Goal: Information Seeking & Learning: Learn about a topic

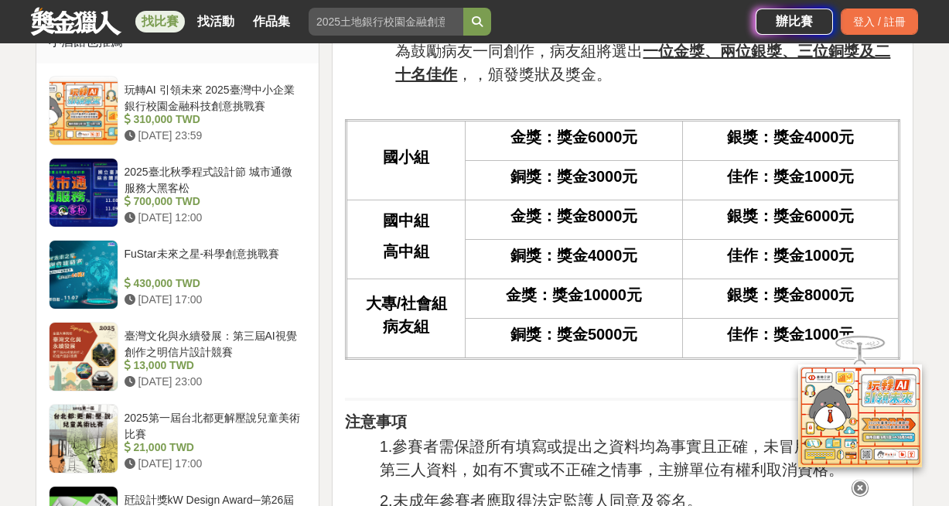
scroll to position [1318, 0]
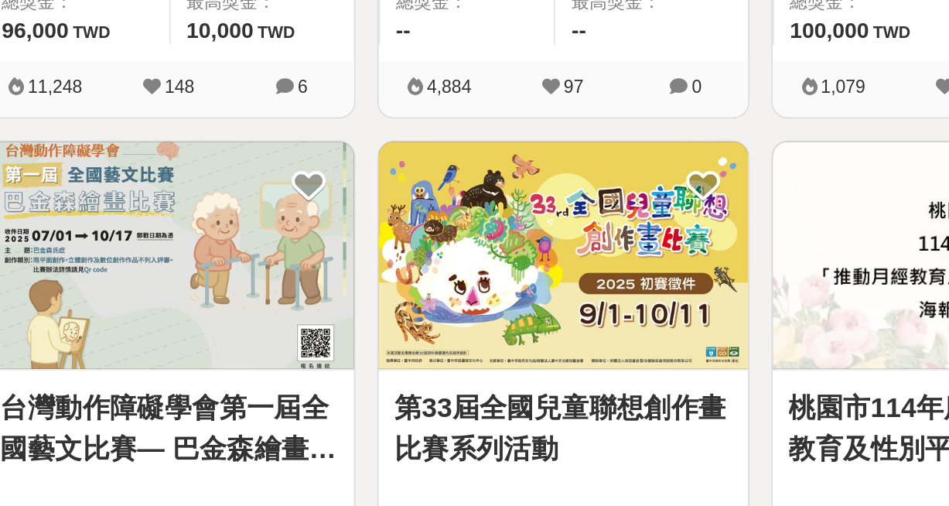
scroll to position [1456, 0]
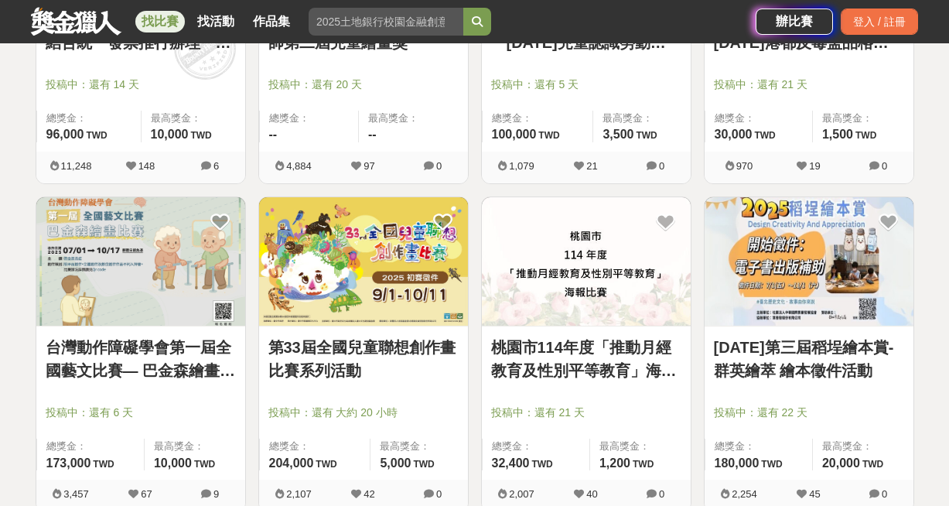
click at [326, 291] on img at bounding box center [363, 261] width 209 height 129
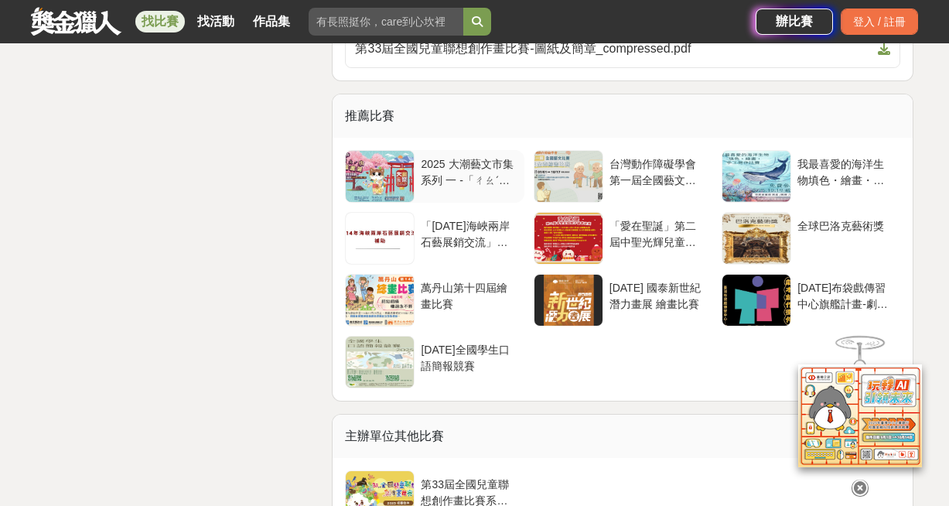
scroll to position [3382, 0]
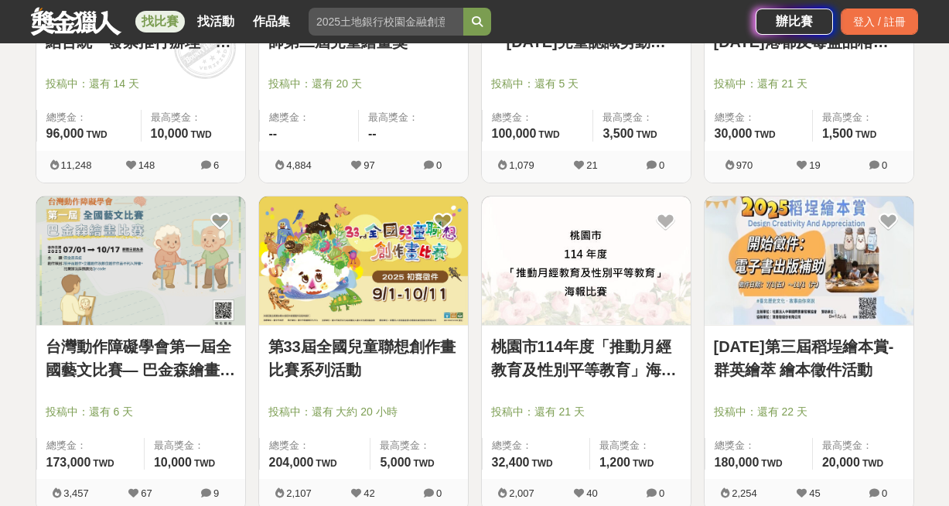
scroll to position [1456, 0]
click at [539, 259] on img at bounding box center [586, 261] width 209 height 129
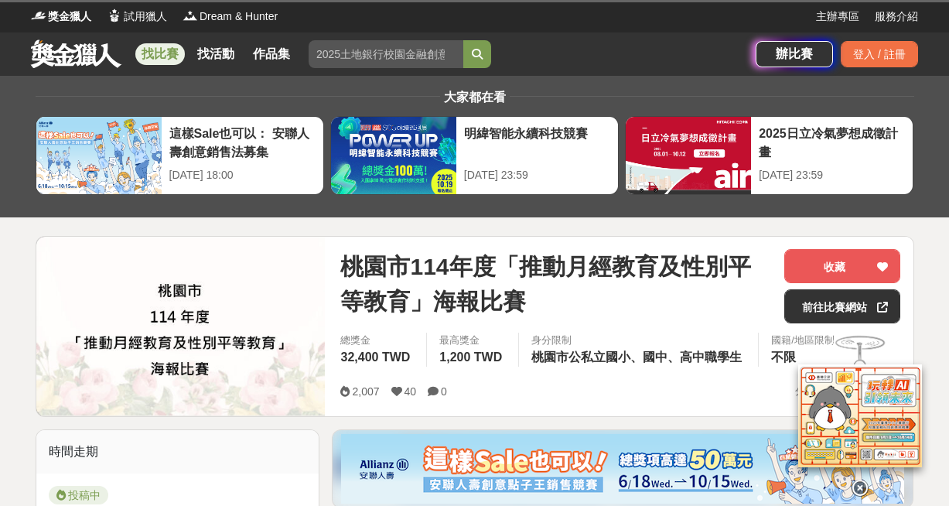
scroll to position [1, 0]
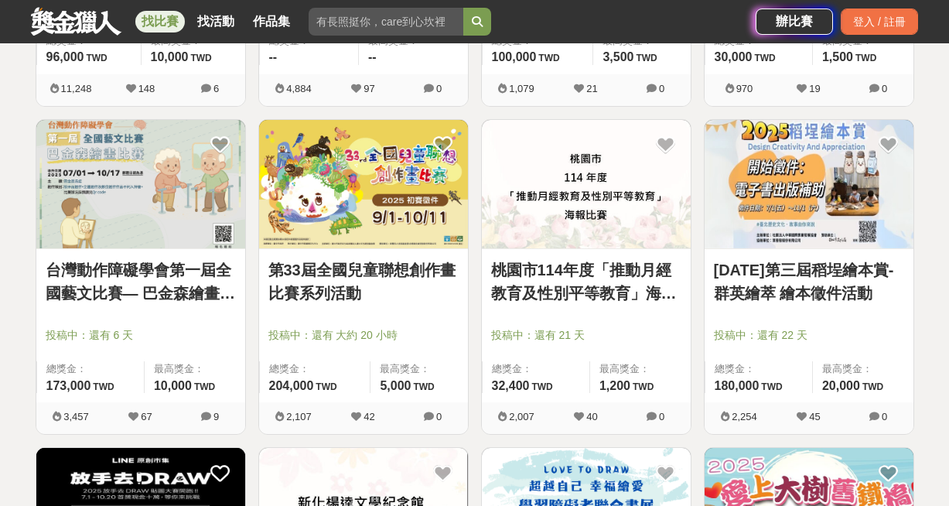
scroll to position [1537, 0]
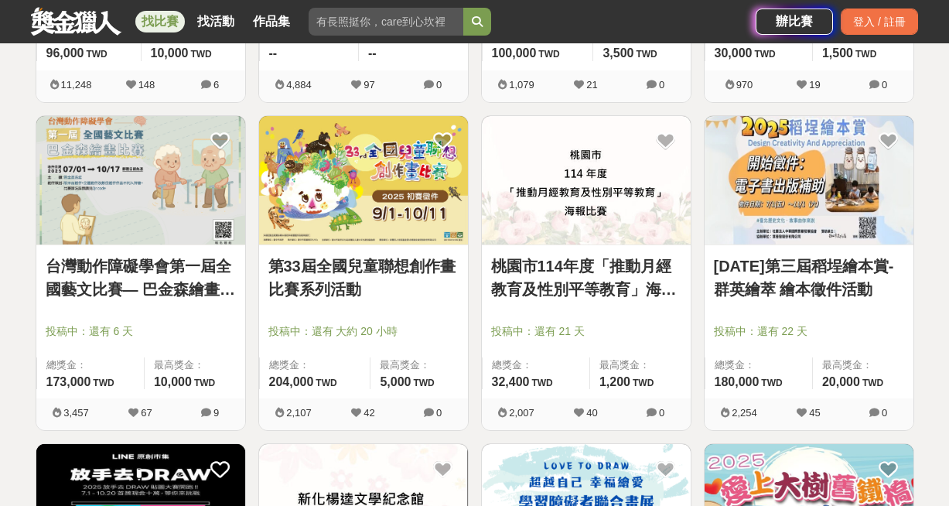
click at [743, 203] on img at bounding box center [809, 180] width 209 height 129
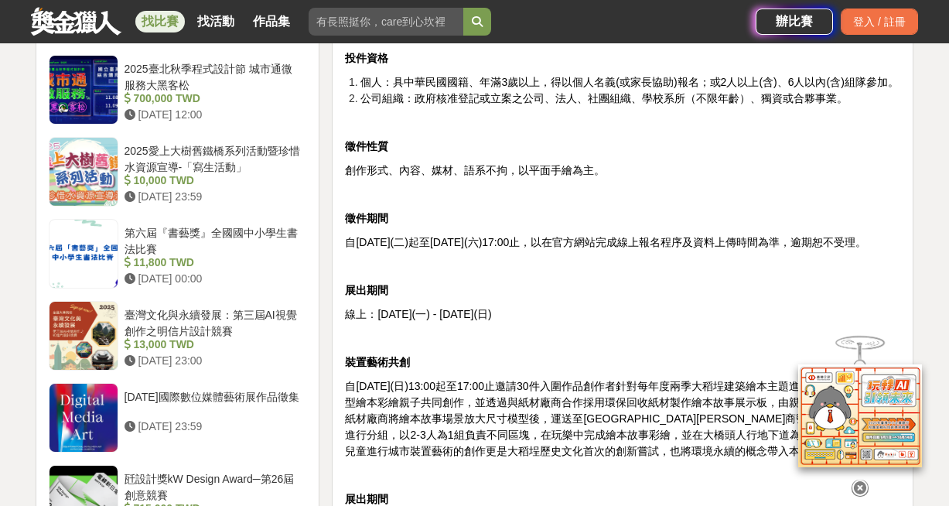
scroll to position [1830, 0]
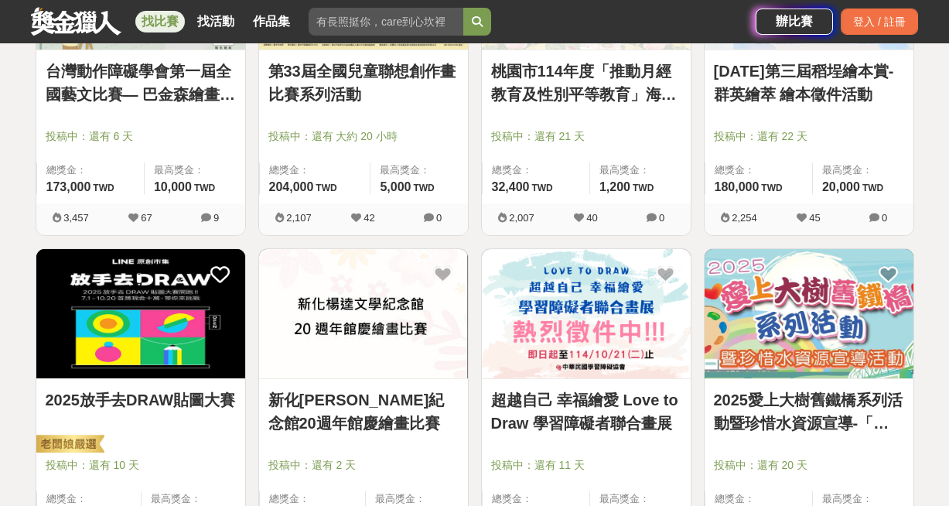
scroll to position [1894, 0]
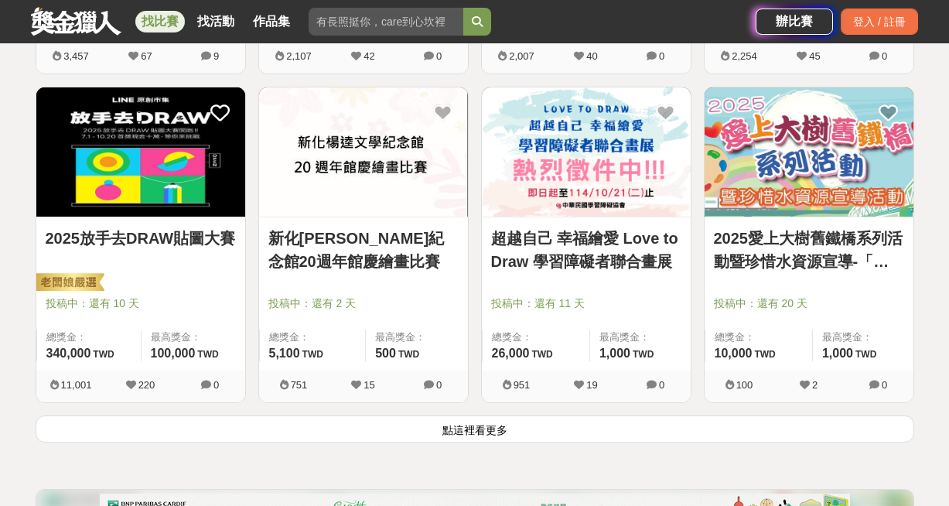
click at [195, 190] on img at bounding box center [140, 151] width 209 height 129
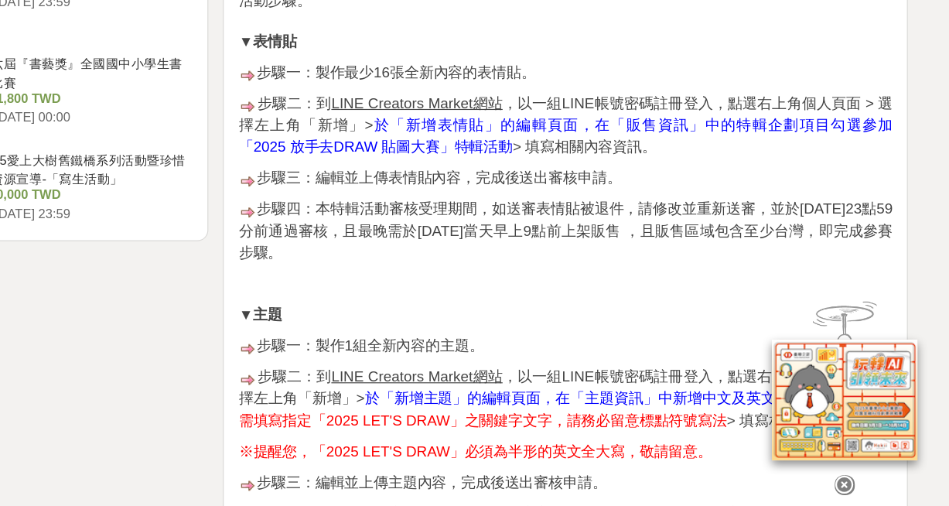
scroll to position [2088, 0]
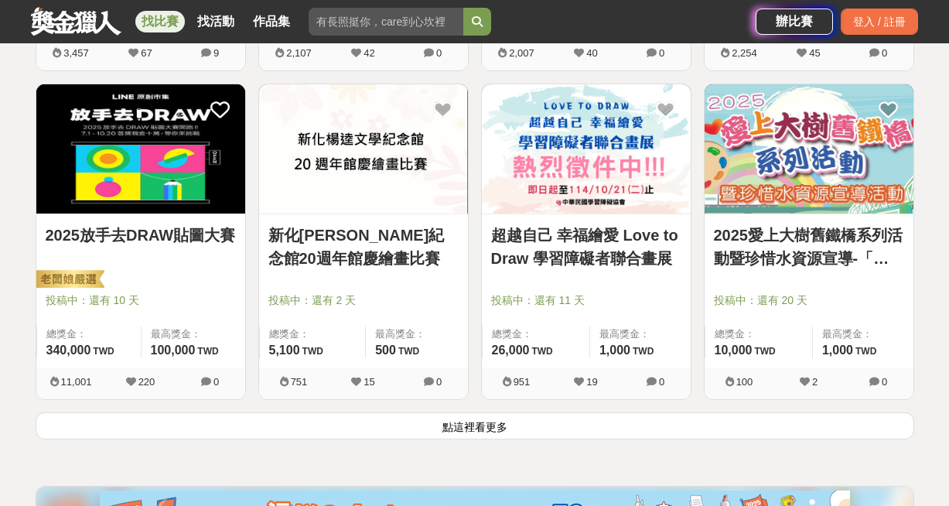
scroll to position [1894, 0]
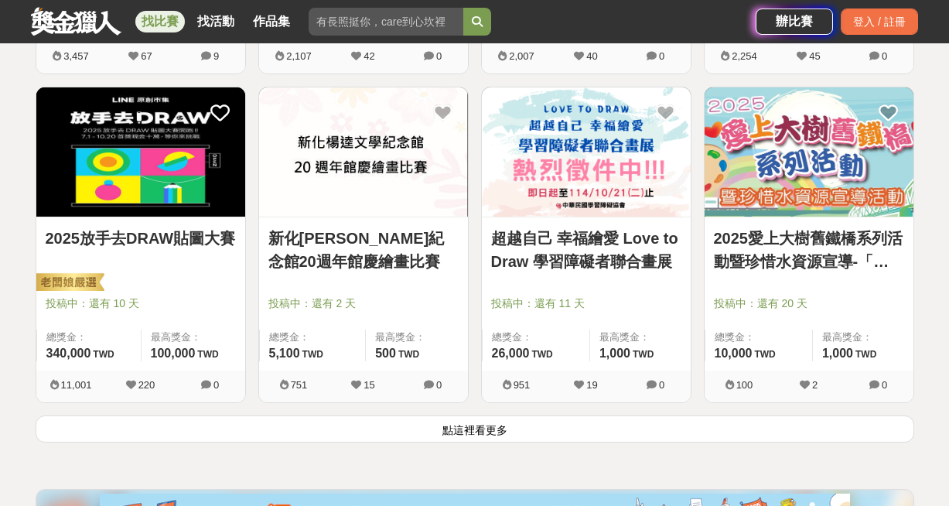
click at [772, 163] on img at bounding box center [809, 151] width 209 height 129
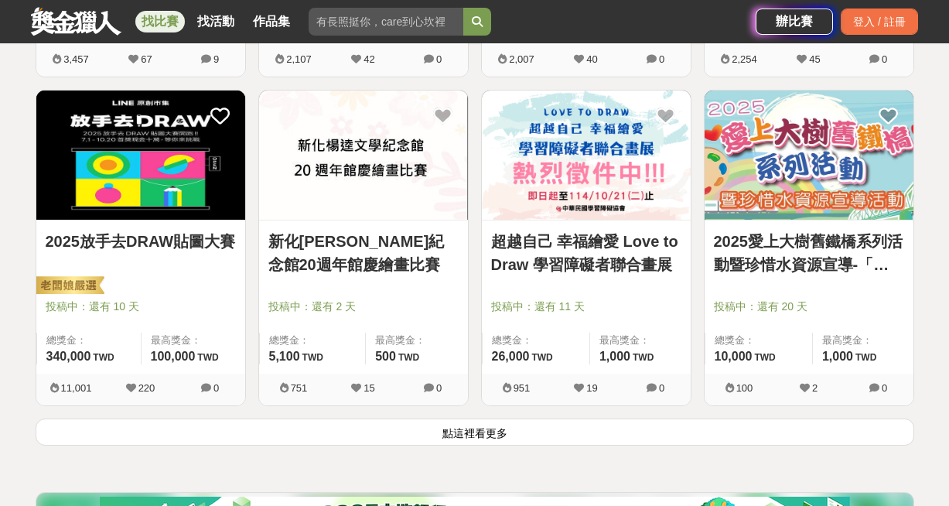
scroll to position [1894, 0]
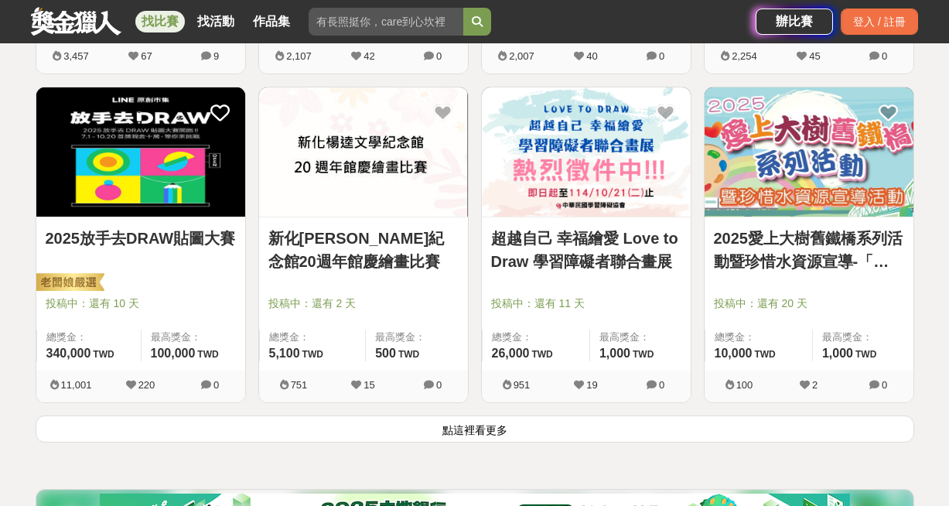
click at [508, 428] on button "點這裡看更多" at bounding box center [475, 428] width 879 height 27
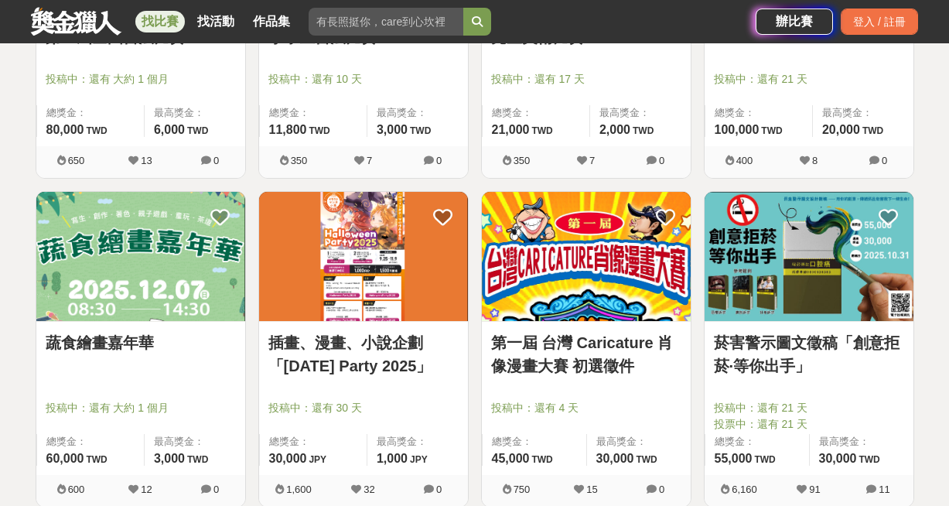
scroll to position [2492, 0]
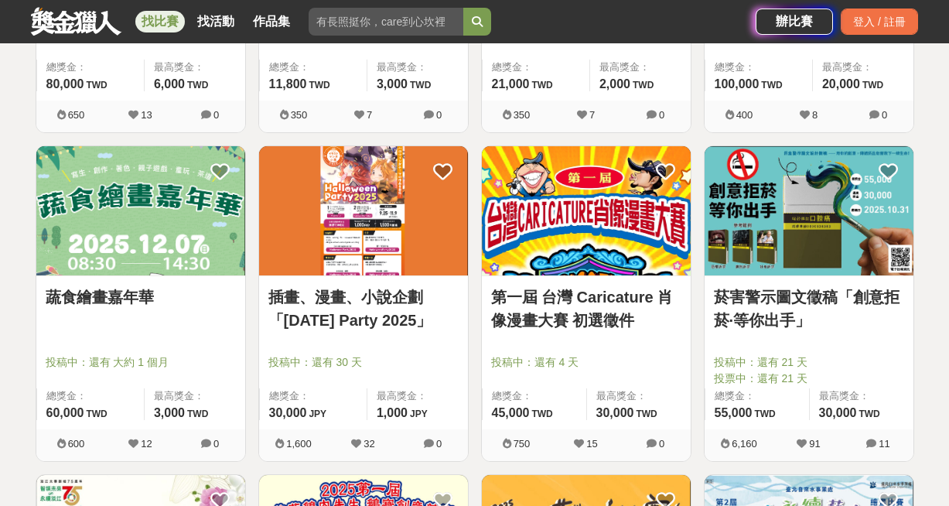
click at [192, 251] on img at bounding box center [140, 210] width 209 height 129
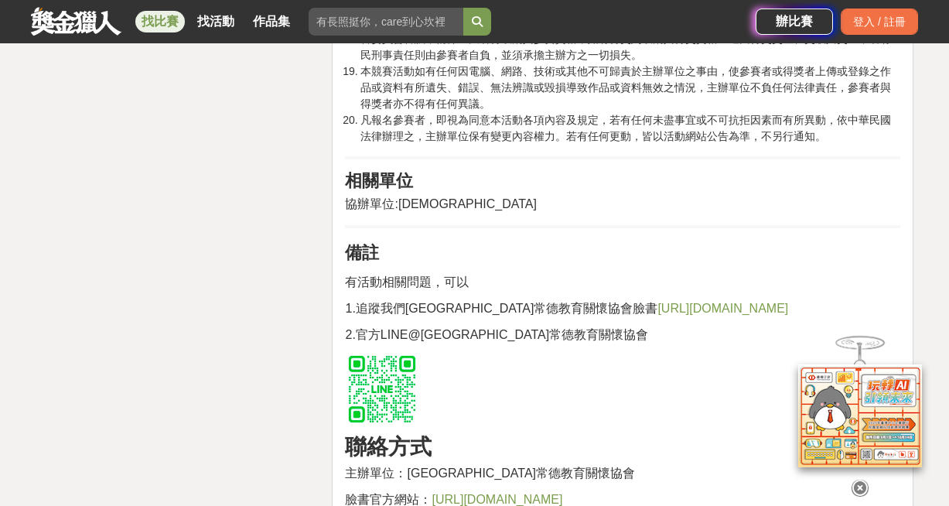
scroll to position [2945, 0]
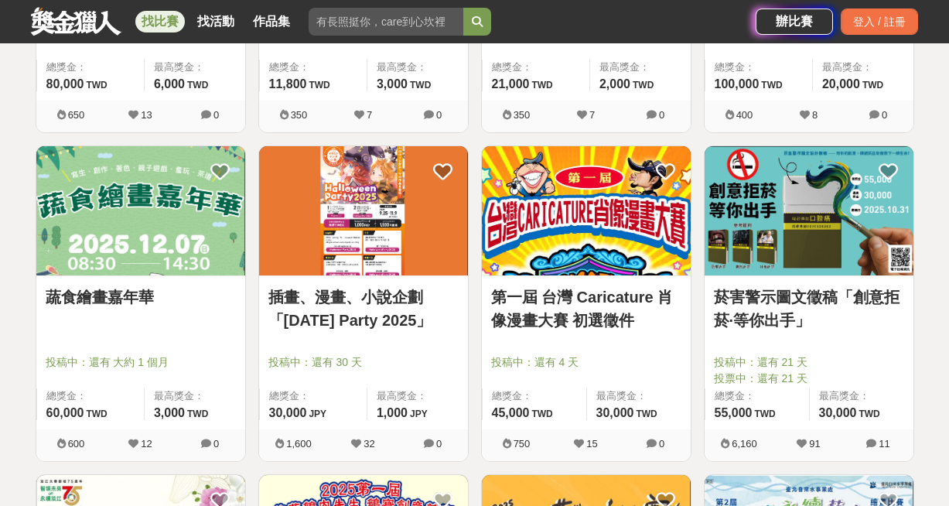
scroll to position [2492, 0]
click at [125, 165] on img at bounding box center [140, 210] width 209 height 129
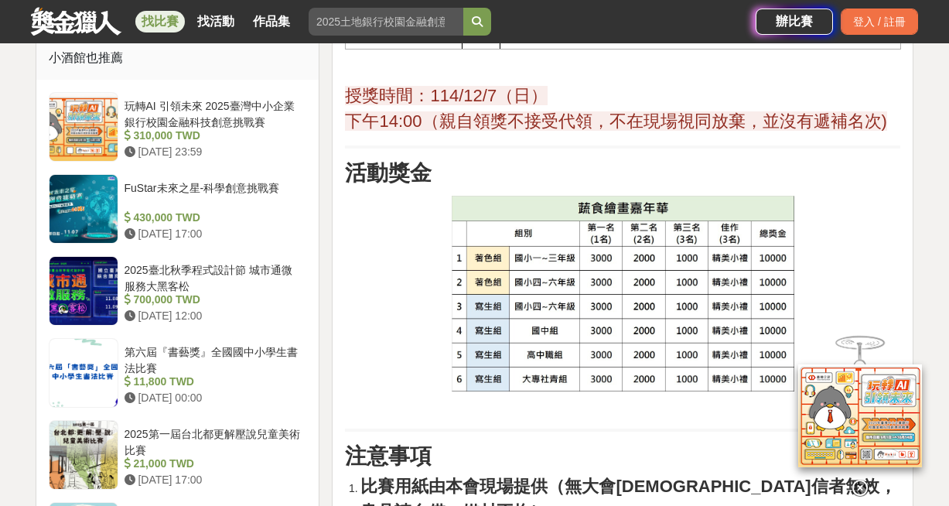
scroll to position [1626, 0]
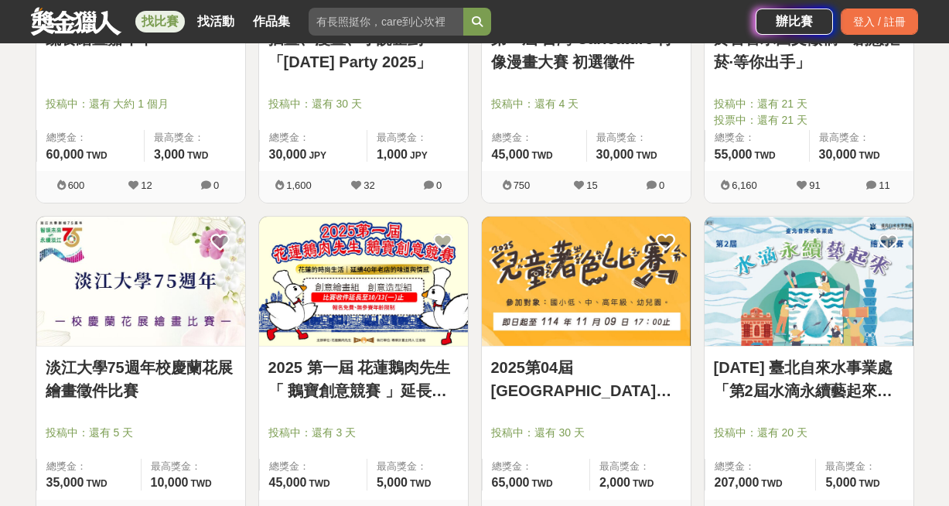
scroll to position [2756, 0]
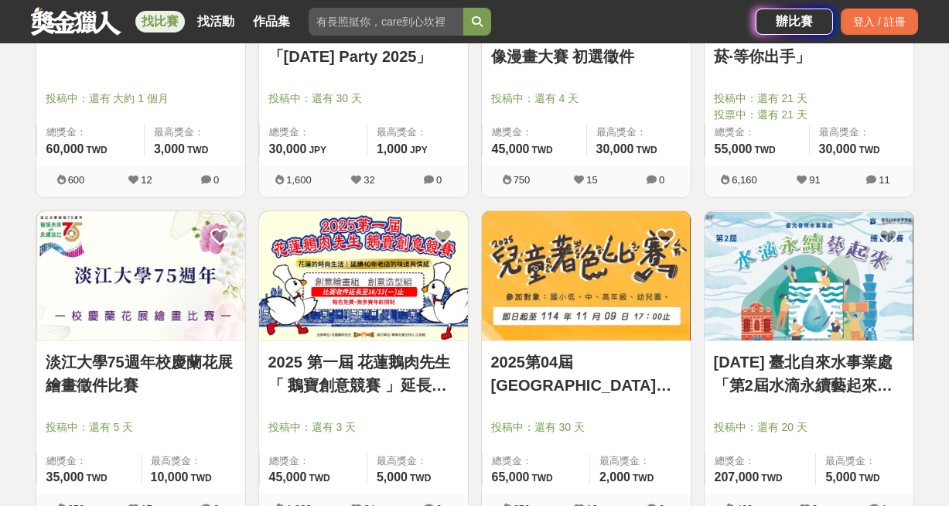
click at [374, 255] on img at bounding box center [363, 275] width 209 height 129
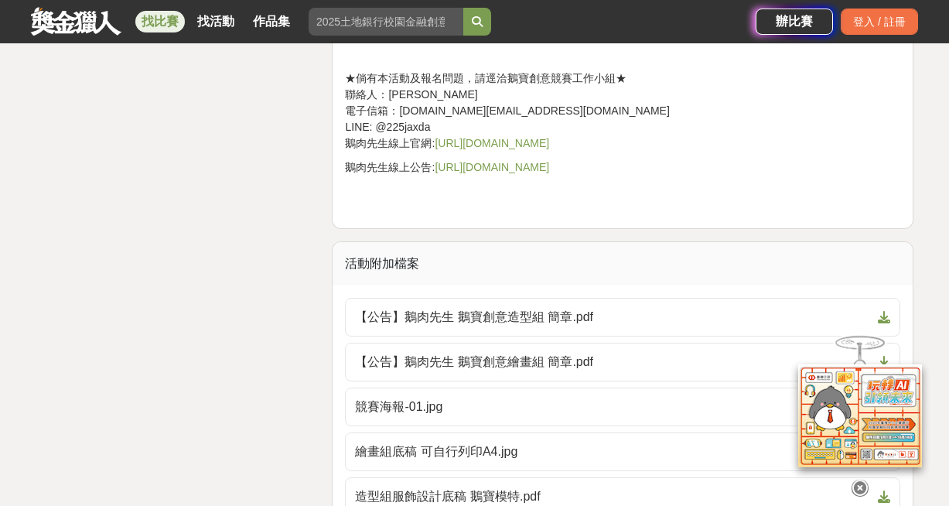
scroll to position [2613, 0]
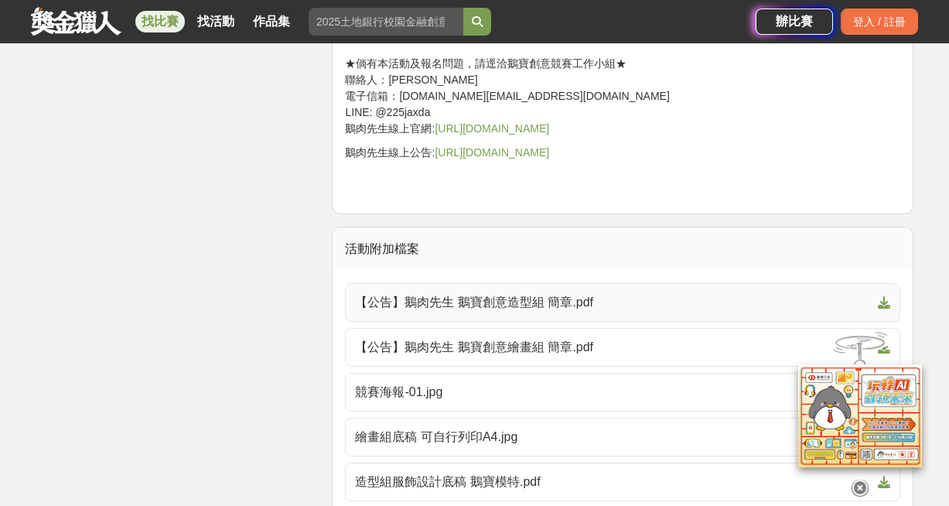
click at [518, 314] on link "【公告】鵝肉先生 鵝寶創意造型組 簡章.pdf" at bounding box center [623, 302] width 556 height 39
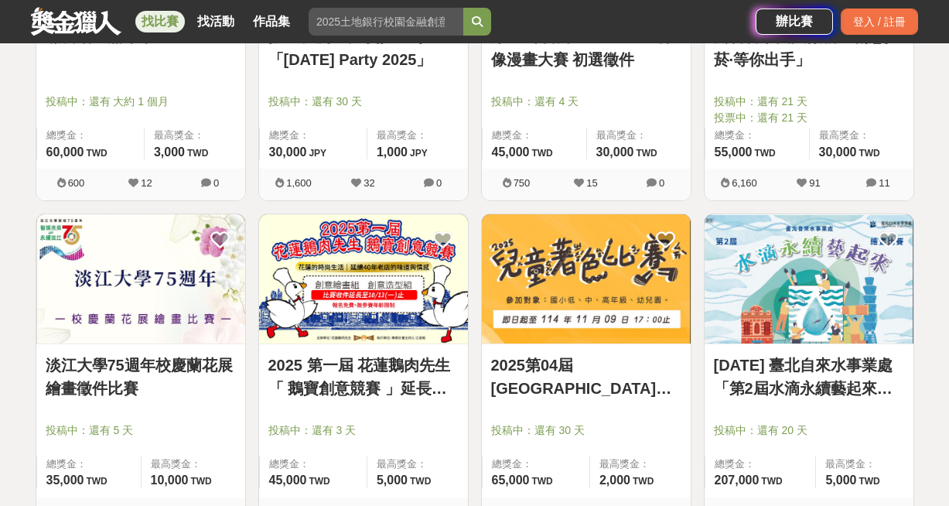
scroll to position [2756, 0]
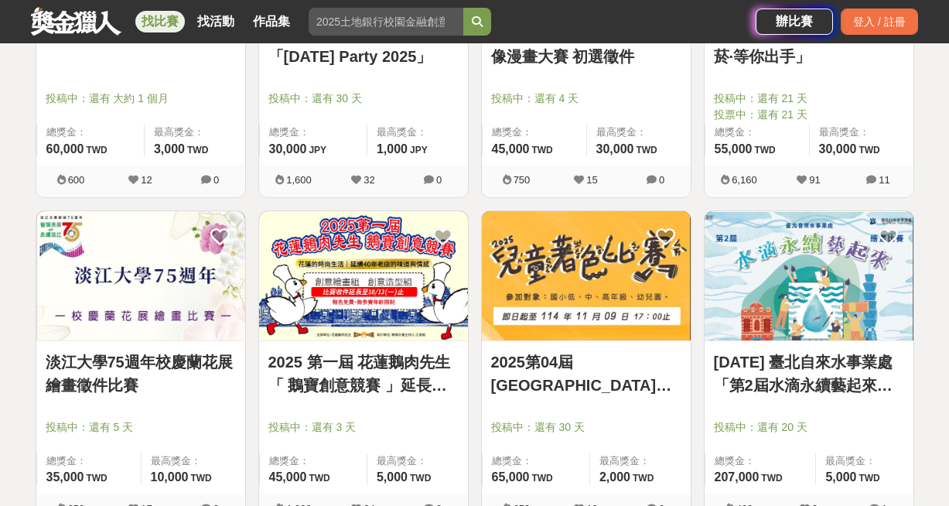
click at [747, 314] on img at bounding box center [809, 275] width 209 height 129
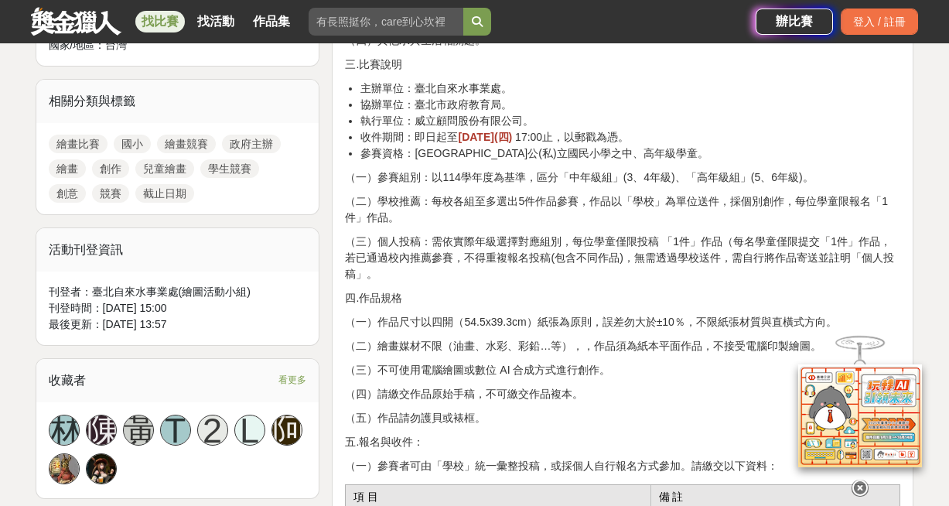
scroll to position [744, 0]
